Goal: Find specific fact: Find specific fact

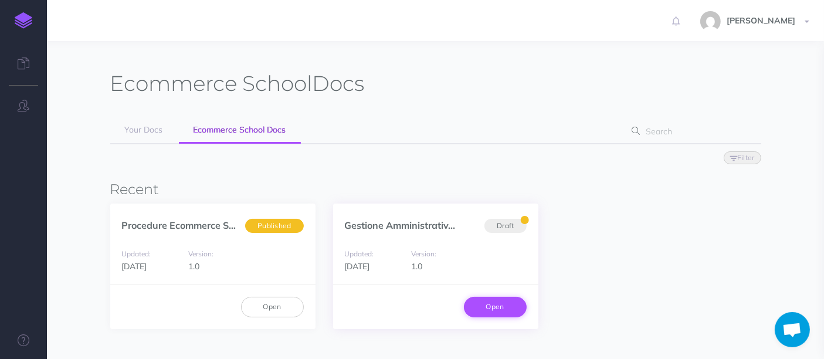
click at [511, 301] on link "Open" at bounding box center [495, 307] width 63 height 20
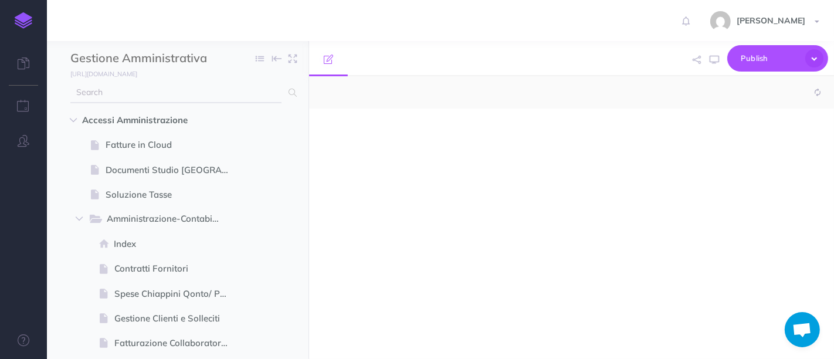
click at [164, 91] on input "text" at bounding box center [175, 92] width 211 height 21
type input "ne"
select select "null"
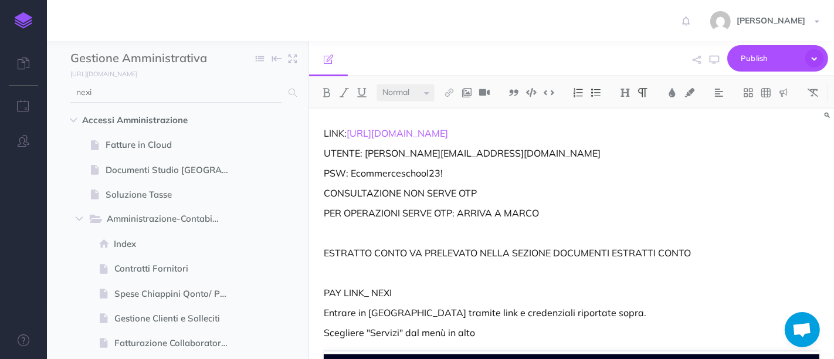
type input "nexi"
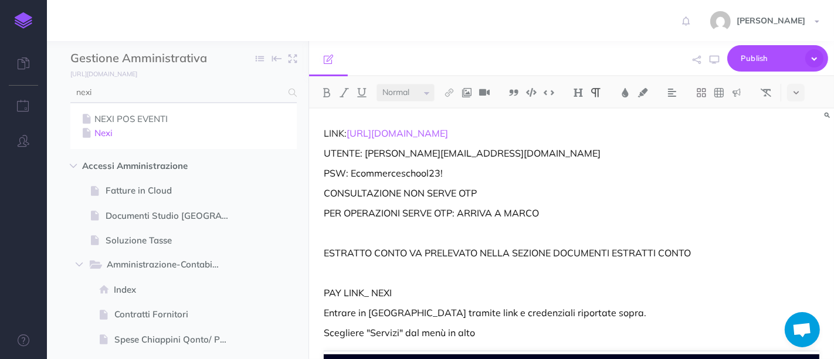
click at [116, 130] on link "Nexi" at bounding box center [183, 133] width 209 height 14
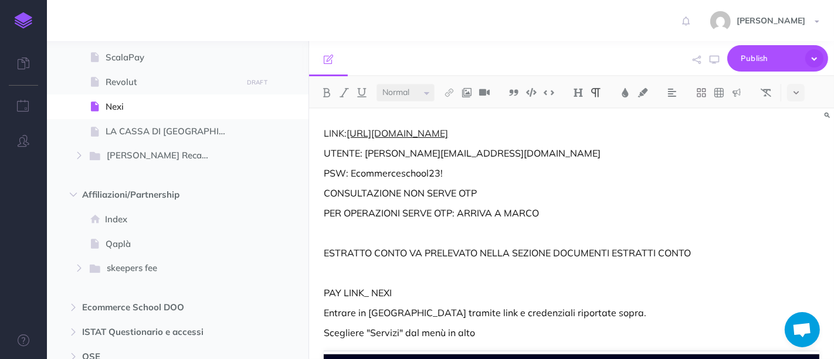
scroll to position [1055, 0]
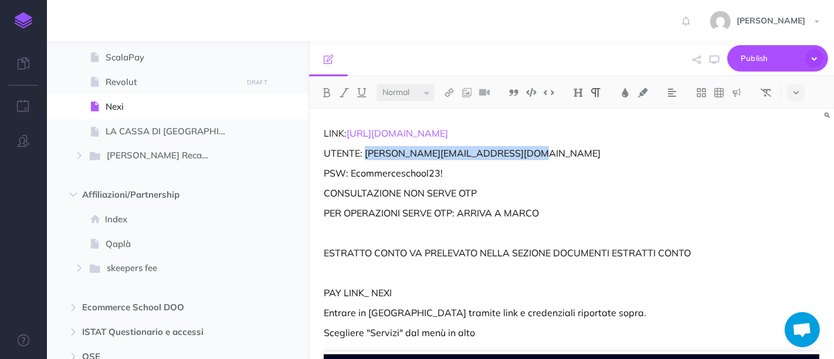
drag, startPoint x: 365, startPoint y: 155, endPoint x: 522, endPoint y: 150, distance: 157.8
click at [522, 150] on p "UTENTE: [PERSON_NAME][EMAIL_ADDRESS][DOMAIN_NAME]" at bounding box center [571, 153] width 495 height 14
copy p "[PERSON_NAME][EMAIL_ADDRESS][DOMAIN_NAME]"
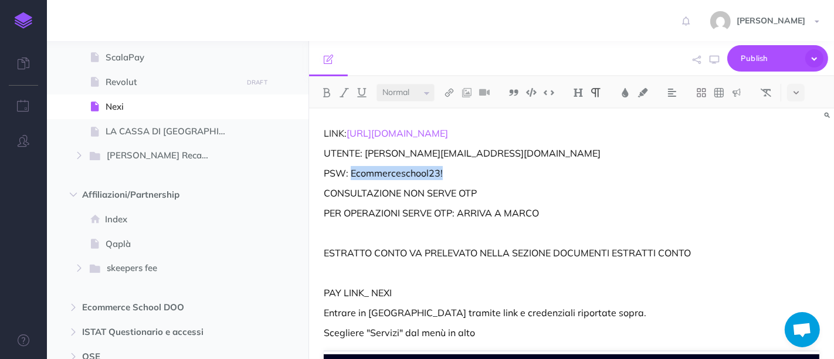
drag, startPoint x: 452, startPoint y: 173, endPoint x: 352, endPoint y: 173, distance: 100.3
click at [352, 173] on p "PSW: Ecommerceschool23!" at bounding box center [571, 173] width 495 height 14
copy p "Ecommerceschool23!"
